Goal: Task Accomplishment & Management: Complete application form

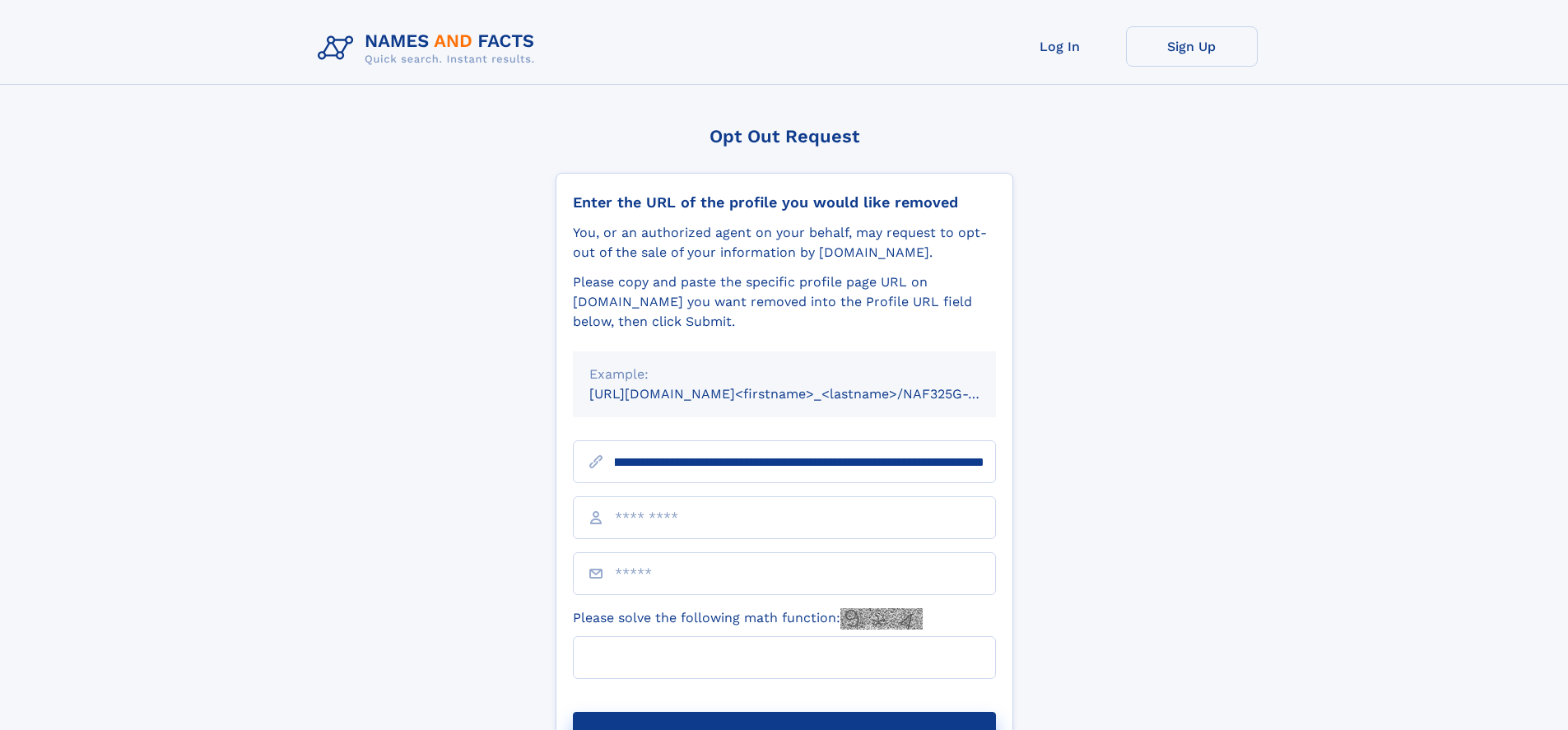
scroll to position [0, 214]
type input "**********"
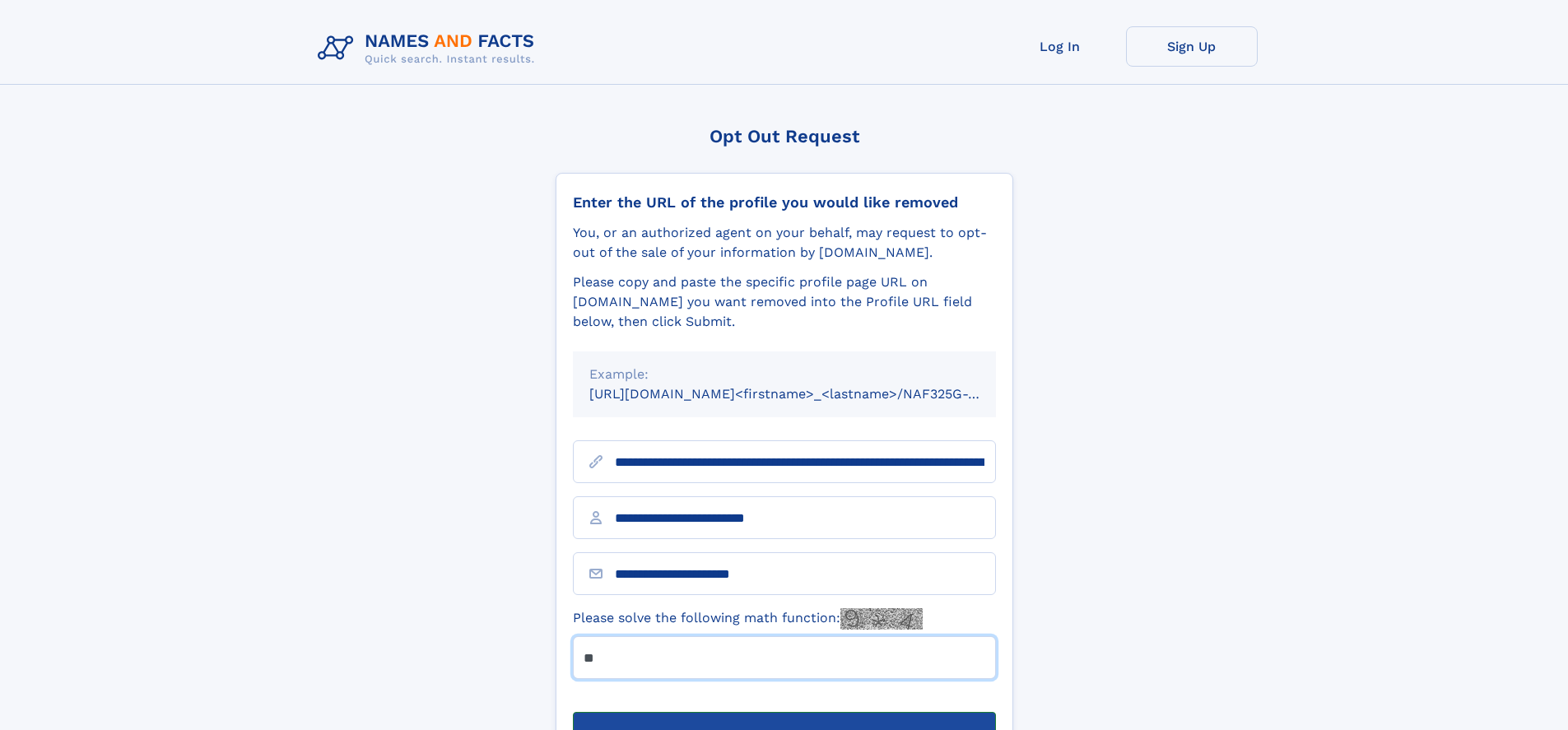
type input "**"
click at [784, 711] on button "Submit Opt Out Request" at bounding box center [784, 737] width 423 height 52
